Goal: Information Seeking & Learning: Learn about a topic

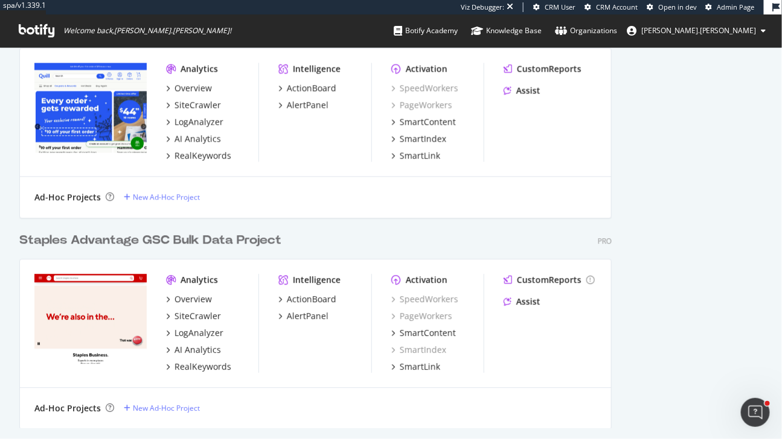
scroll to position [833, 0]
